Goal: Find specific page/section: Find specific page/section

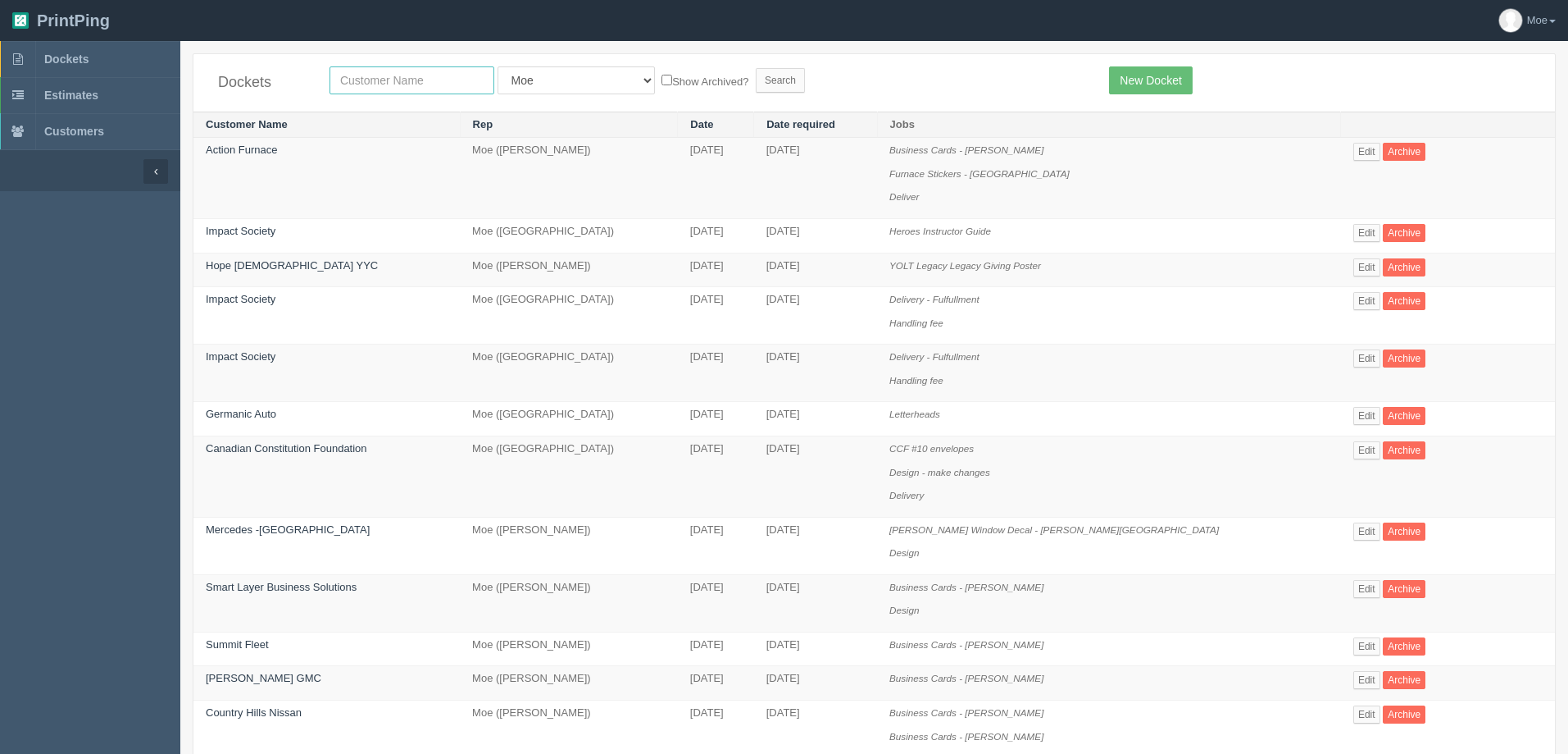
click at [380, 80] on input "text" at bounding box center [411, 80] width 164 height 28
type input "rebecca"
click at [756, 87] on input "Search" at bounding box center [780, 81] width 49 height 25
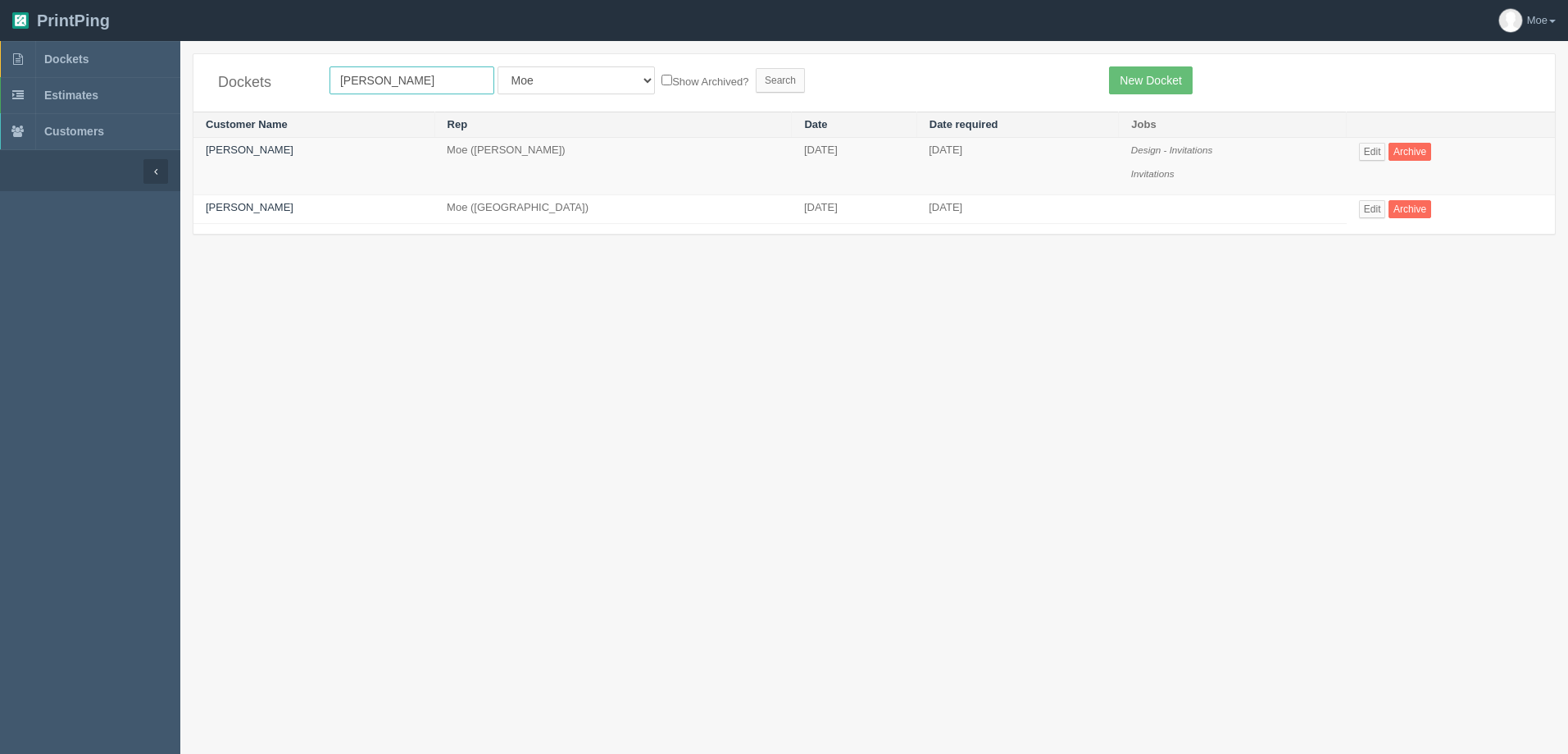
drag, startPoint x: 409, startPoint y: 83, endPoint x: -320, endPoint y: 59, distance: 729.4
click at [0, 59] on html "PrintPing Moe Administration Edit account ( info@allrush.ca ) Logout Dockets Es…" at bounding box center [784, 397] width 1568 height 794
type input "[PERSON_NAME]"
click at [756, 84] on input "Search" at bounding box center [780, 81] width 49 height 25
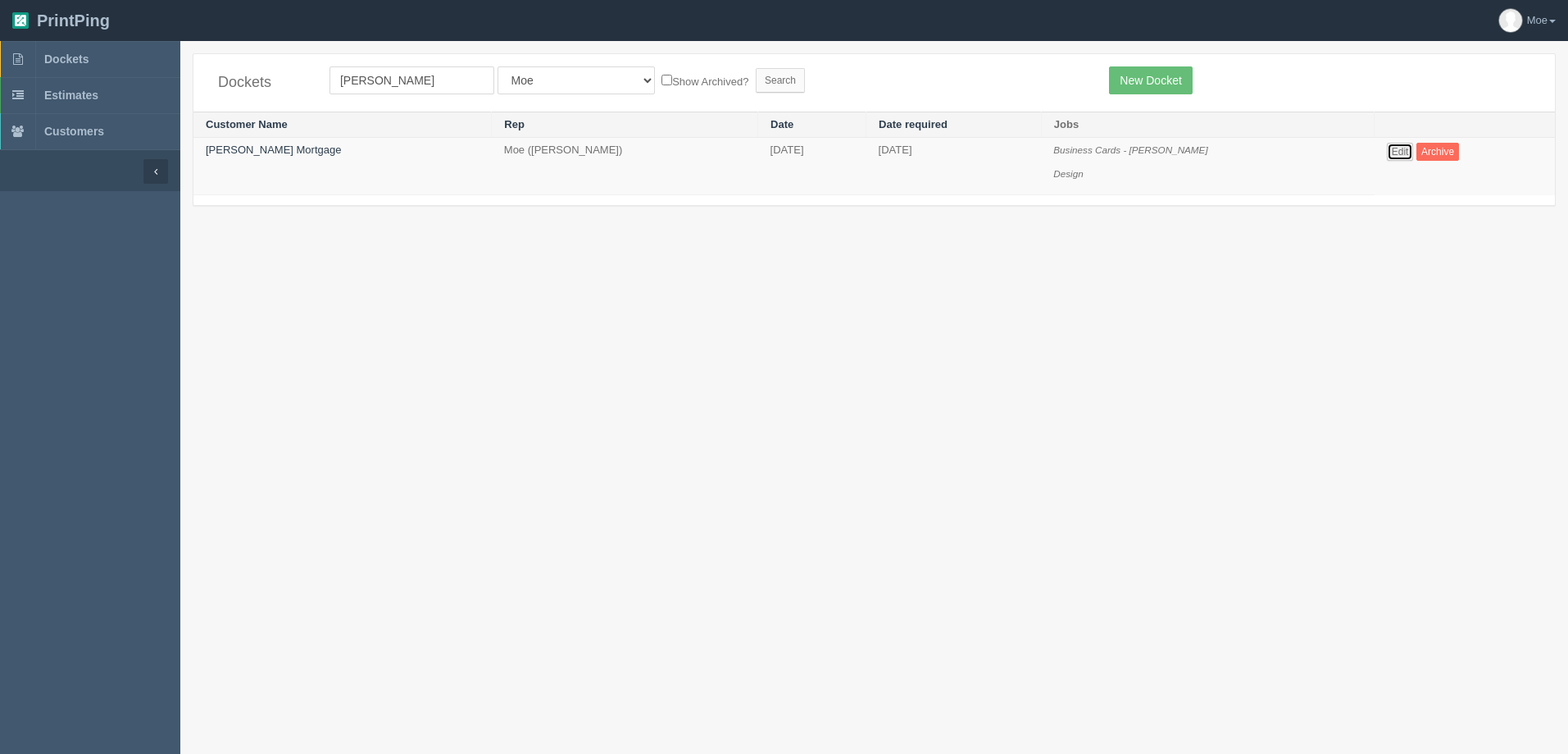
click at [1389, 151] on link "Edit" at bounding box center [1401, 151] width 27 height 18
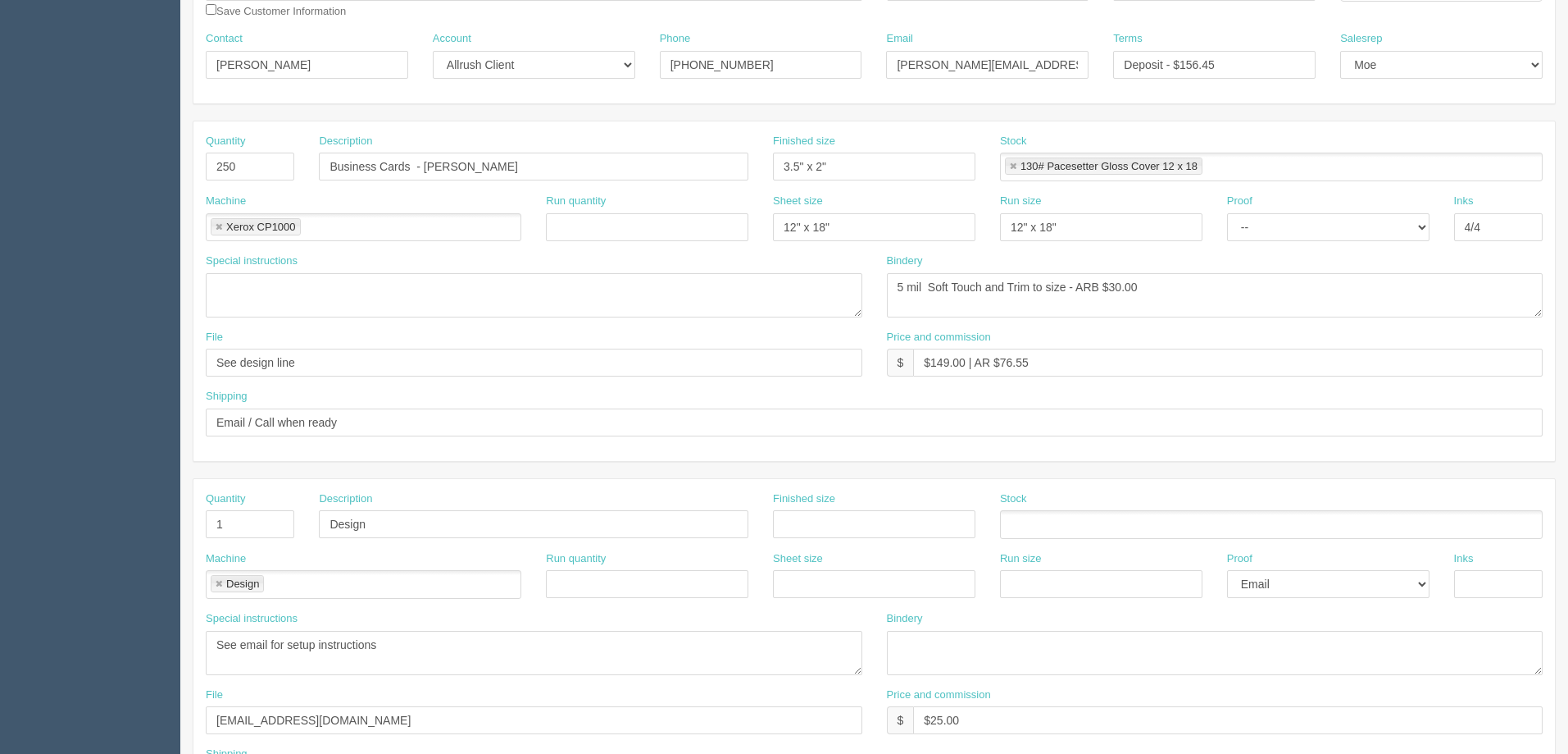
scroll to position [162, 0]
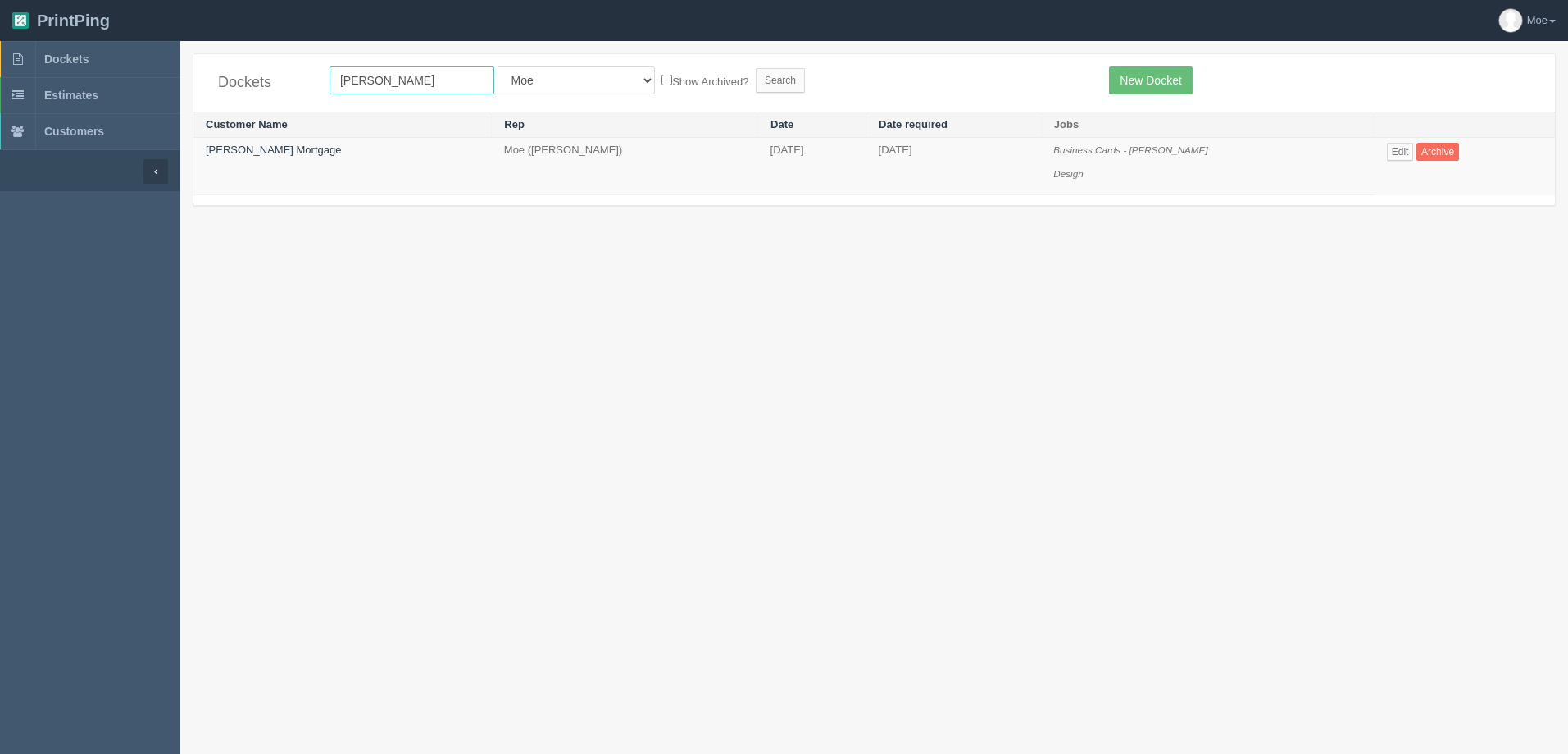
drag, startPoint x: 386, startPoint y: 82, endPoint x: -69, endPoint y: 56, distance: 455.7
click at [0, 56] on html "PrintPing Moe Administration Edit account ( info@allrush.ca ) Logout Dockets Es…" at bounding box center [784, 397] width 1568 height 794
type input "[PERSON_NAME]"
click at [756, 71] on input "Search" at bounding box center [780, 81] width 49 height 25
click at [1375, 152] on link "Edit" at bounding box center [1387, 151] width 27 height 18
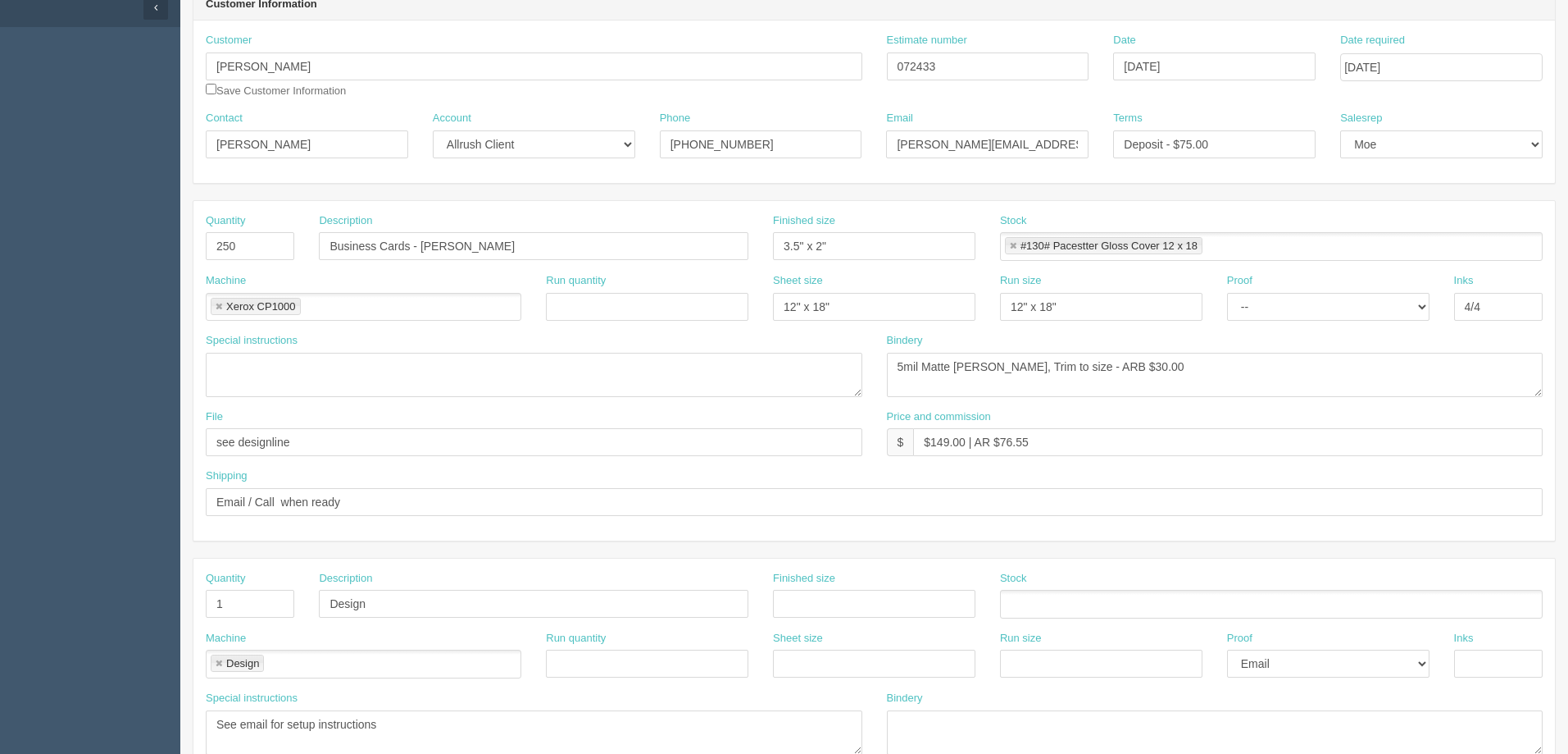
scroll to position [82, 0]
